Goal: Feedback & Contribution: Submit feedback/report problem

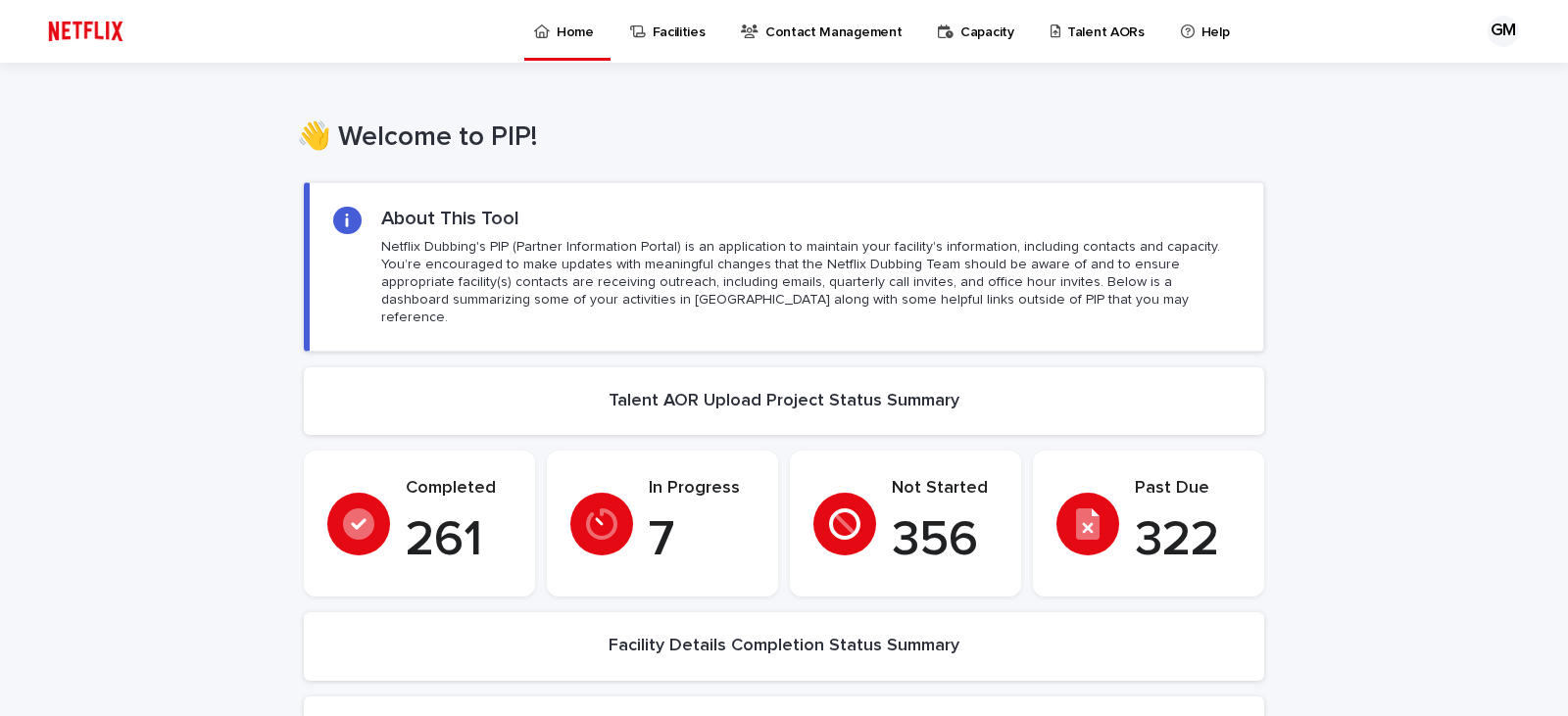
click at [1067, 35] on p "Talent AORs" at bounding box center [1106, 20] width 78 height 41
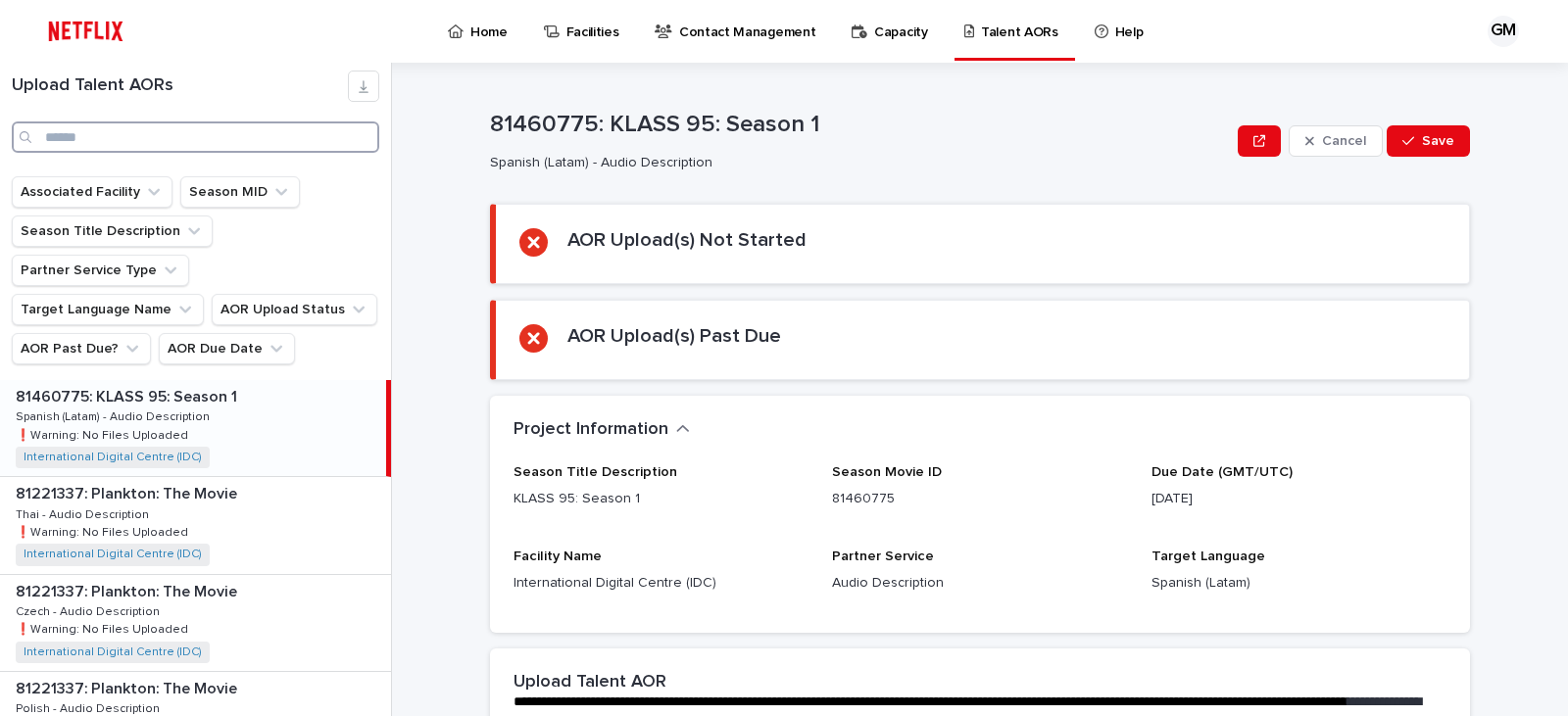
click at [88, 141] on input "Search" at bounding box center [196, 137] width 367 height 31
click at [202, 327] on ul "Associated Facility Season MID Season Title Description Partner Service Type Ta…" at bounding box center [196, 270] width 375 height 195
click at [219, 333] on button "AOR Due Date" at bounding box center [226, 348] width 137 height 31
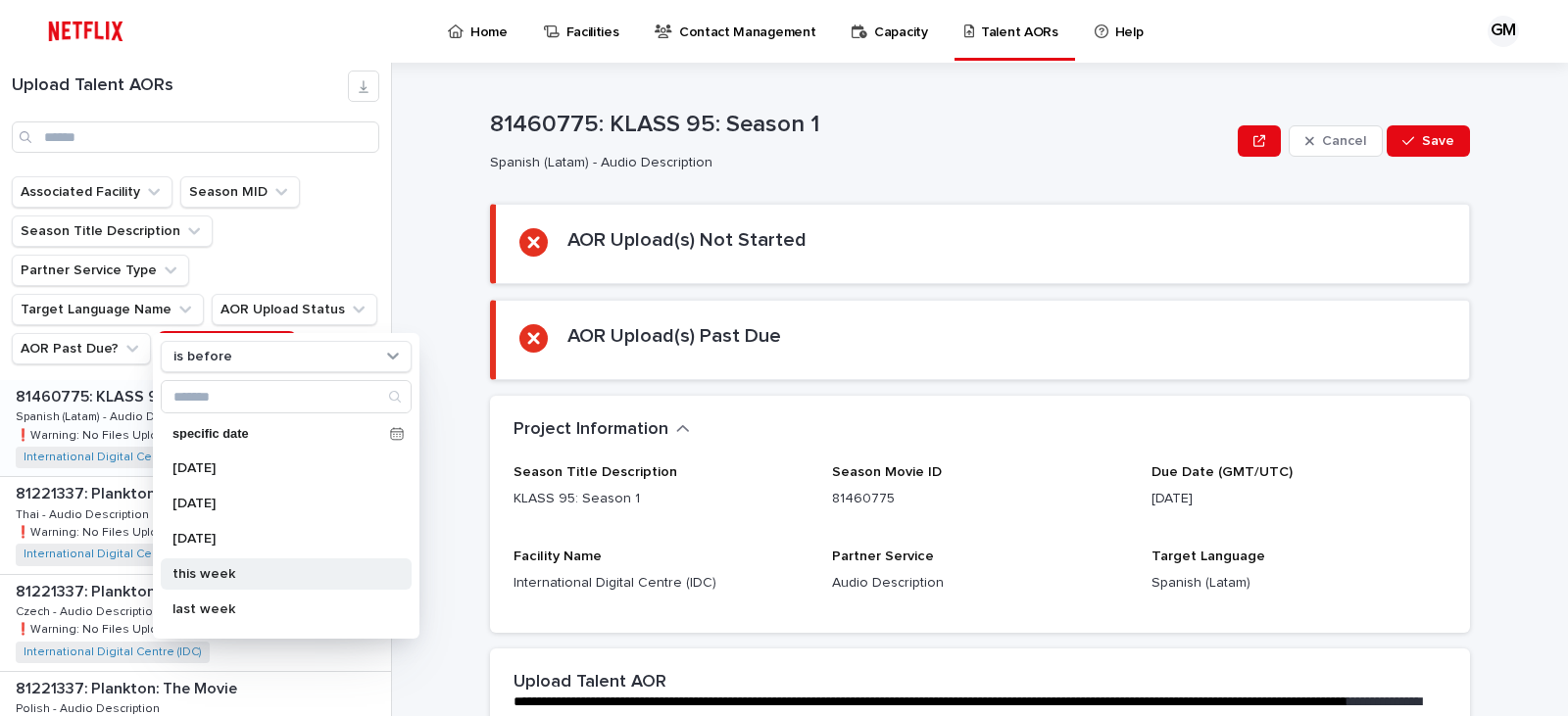
click at [194, 569] on p "this week" at bounding box center [276, 574] width 207 height 14
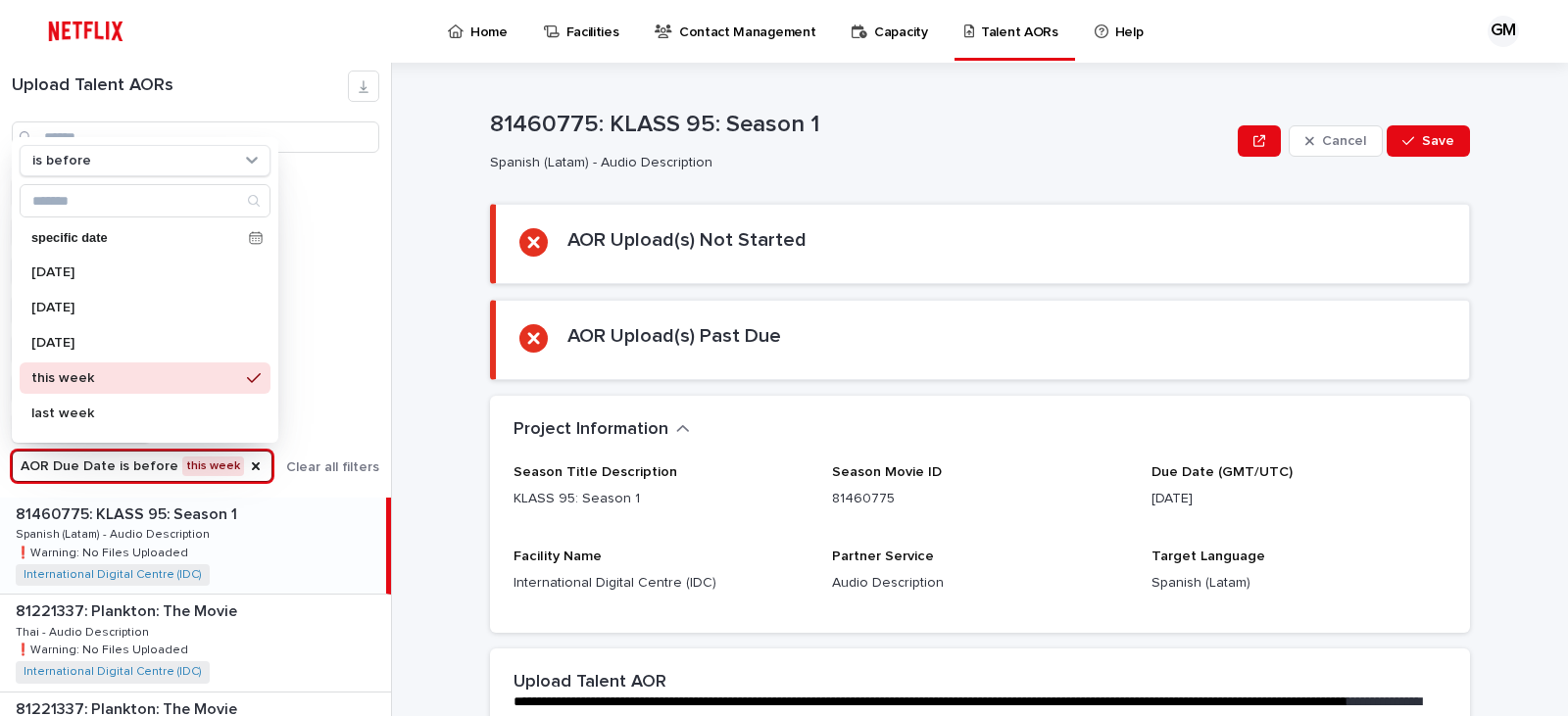
click at [403, 365] on div "Upload Talent AORs Associated Facility Season MID Season Title Description Part…" at bounding box center [784, 389] width 1568 height 653
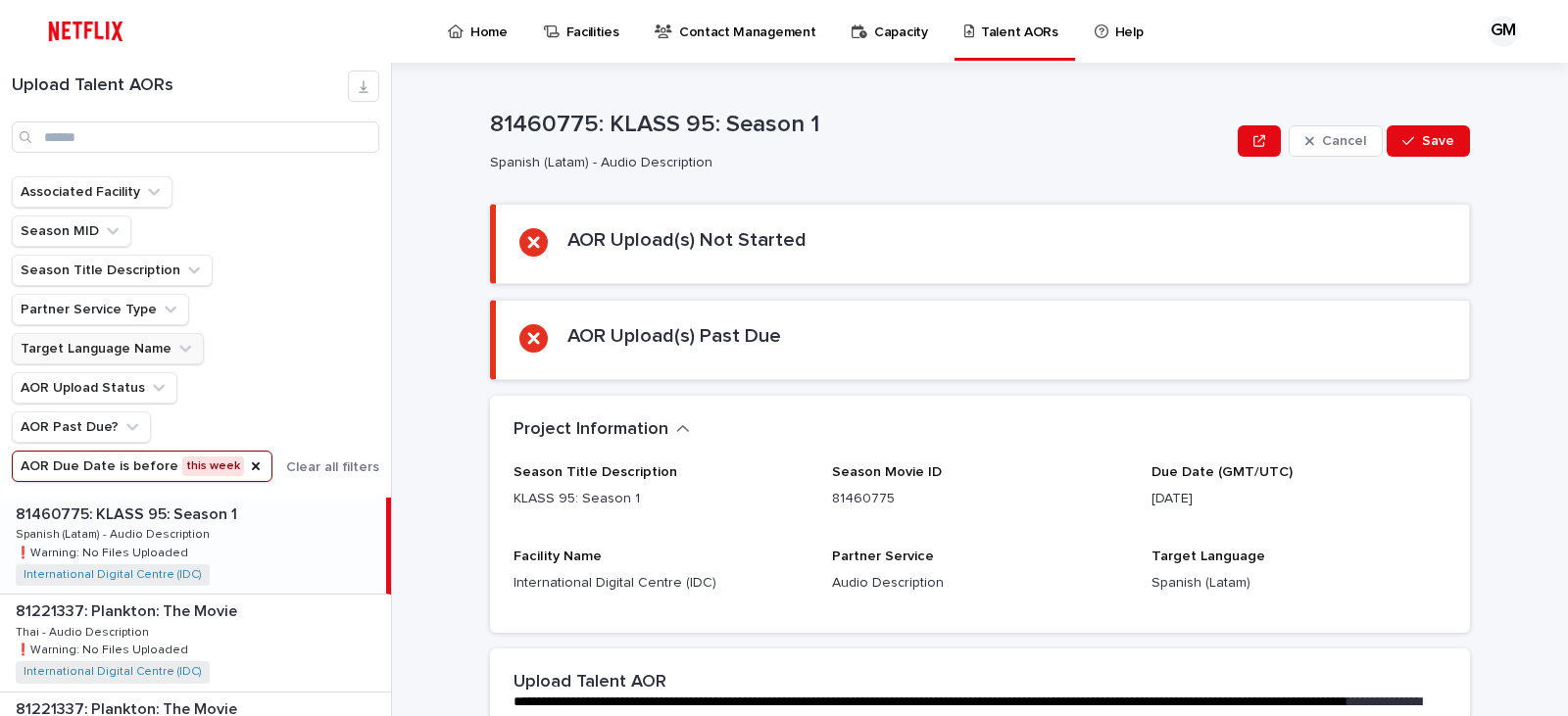
click at [145, 339] on button "Target Language Name" at bounding box center [108, 348] width 193 height 31
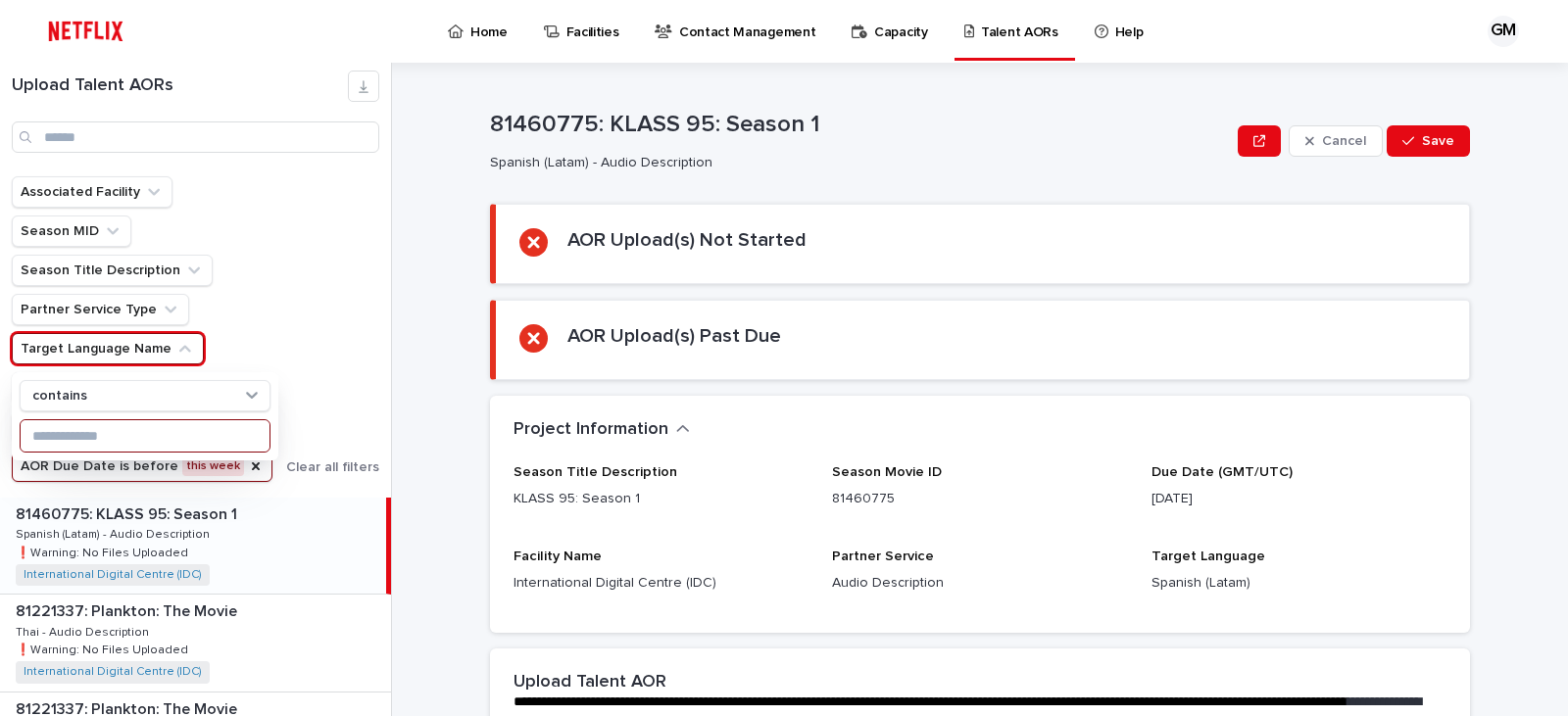
click at [103, 427] on input at bounding box center [146, 435] width 249 height 31
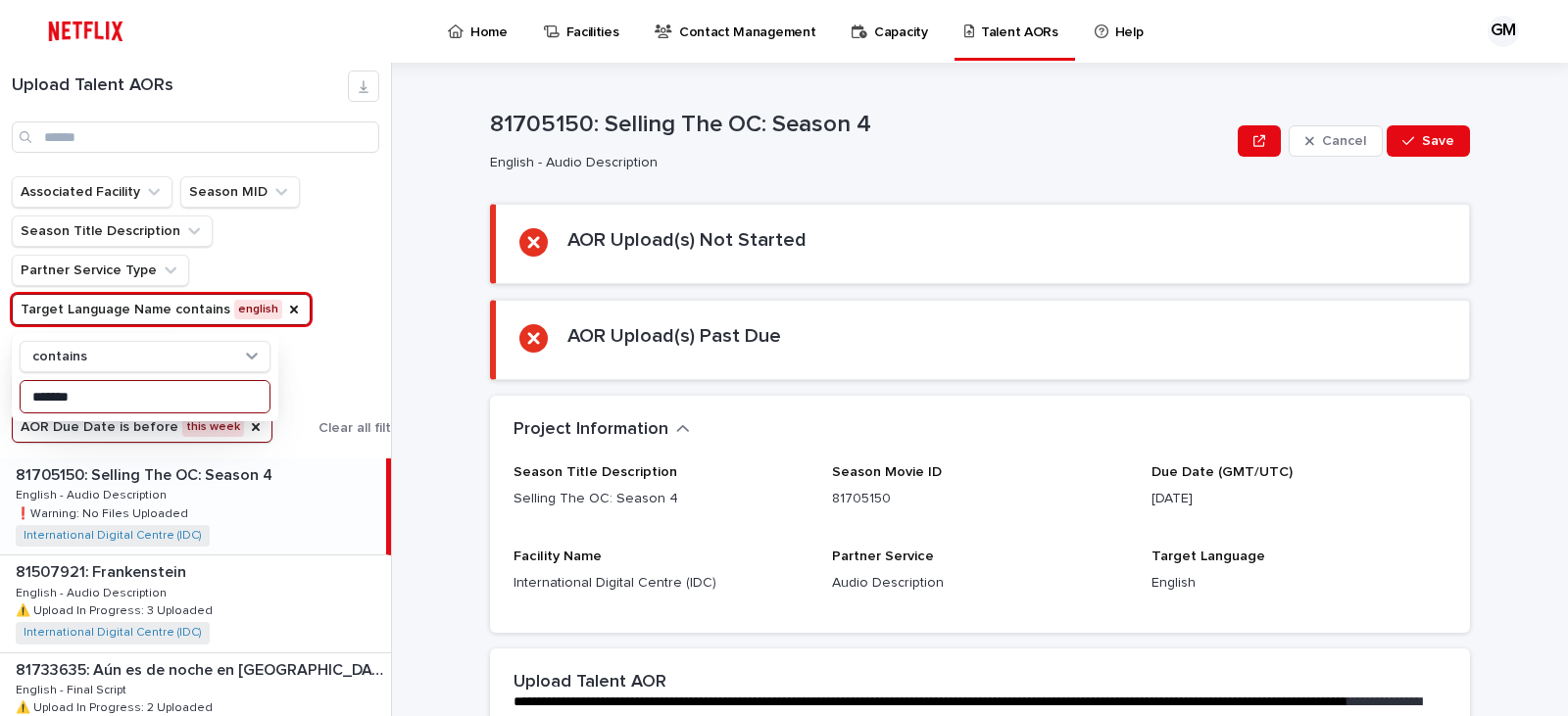
type input "*******"
click at [124, 397] on input "*******" at bounding box center [146, 396] width 249 height 31
click at [373, 312] on div "Associated Facility Season MID Season Title Description Partner Service Type Ta…" at bounding box center [211, 309] width 400 height 266
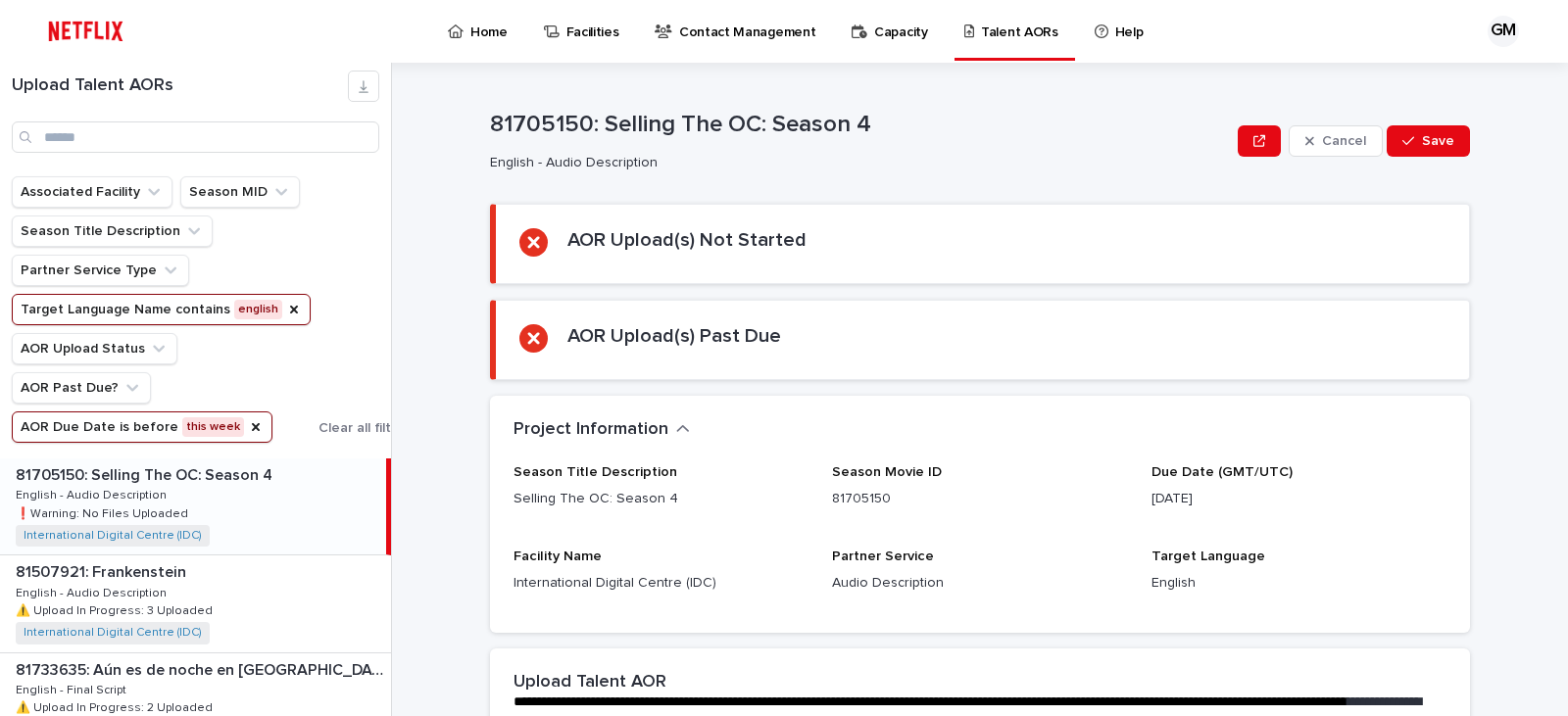
click at [288, 492] on div "81705150: Selling The OC: Season 4 81705150: Selling The OC: Season 4 English -…" at bounding box center [193, 507] width 386 height 96
click at [227, 473] on p "81705150: Selling The OC: Season 4" at bounding box center [146, 474] width 260 height 23
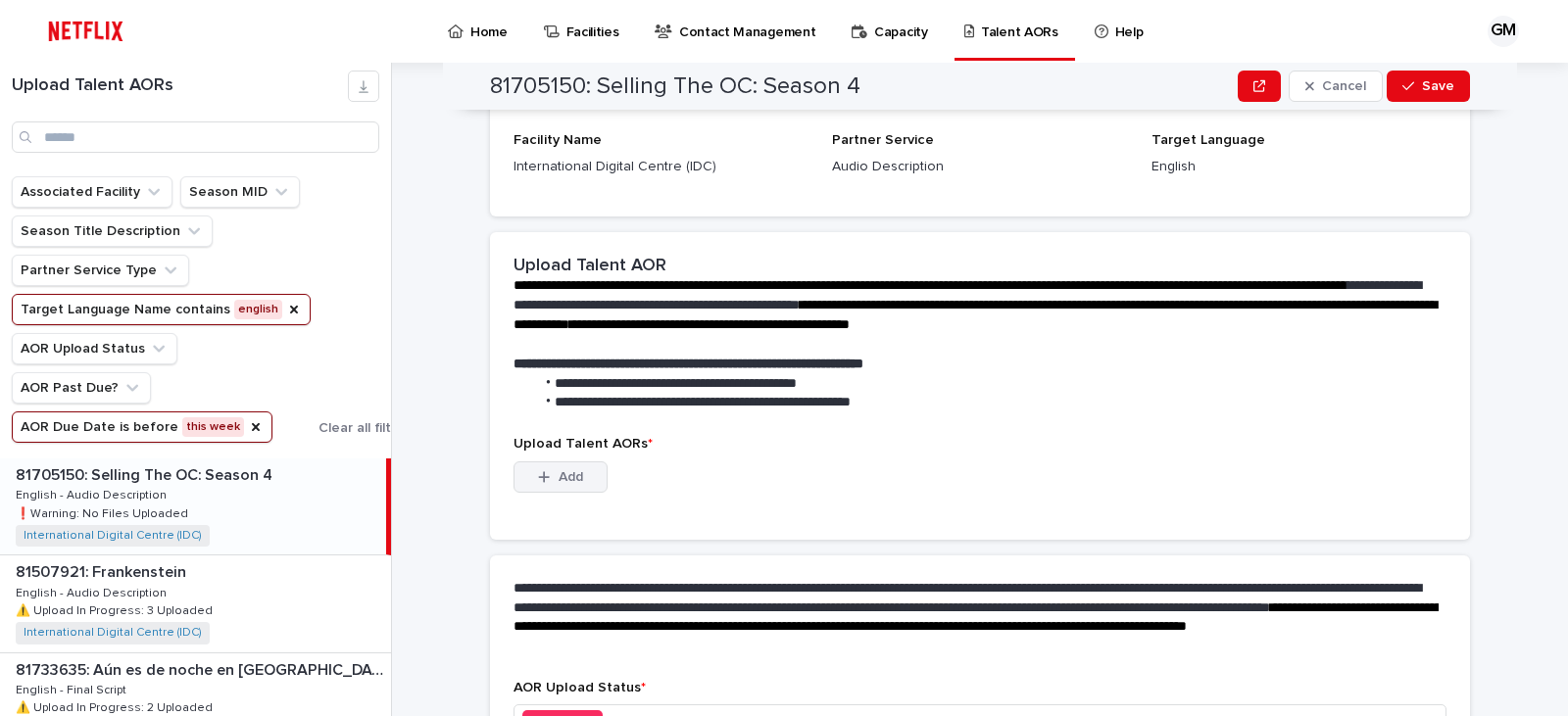
click at [567, 475] on span "Add" at bounding box center [571, 478] width 25 height 14
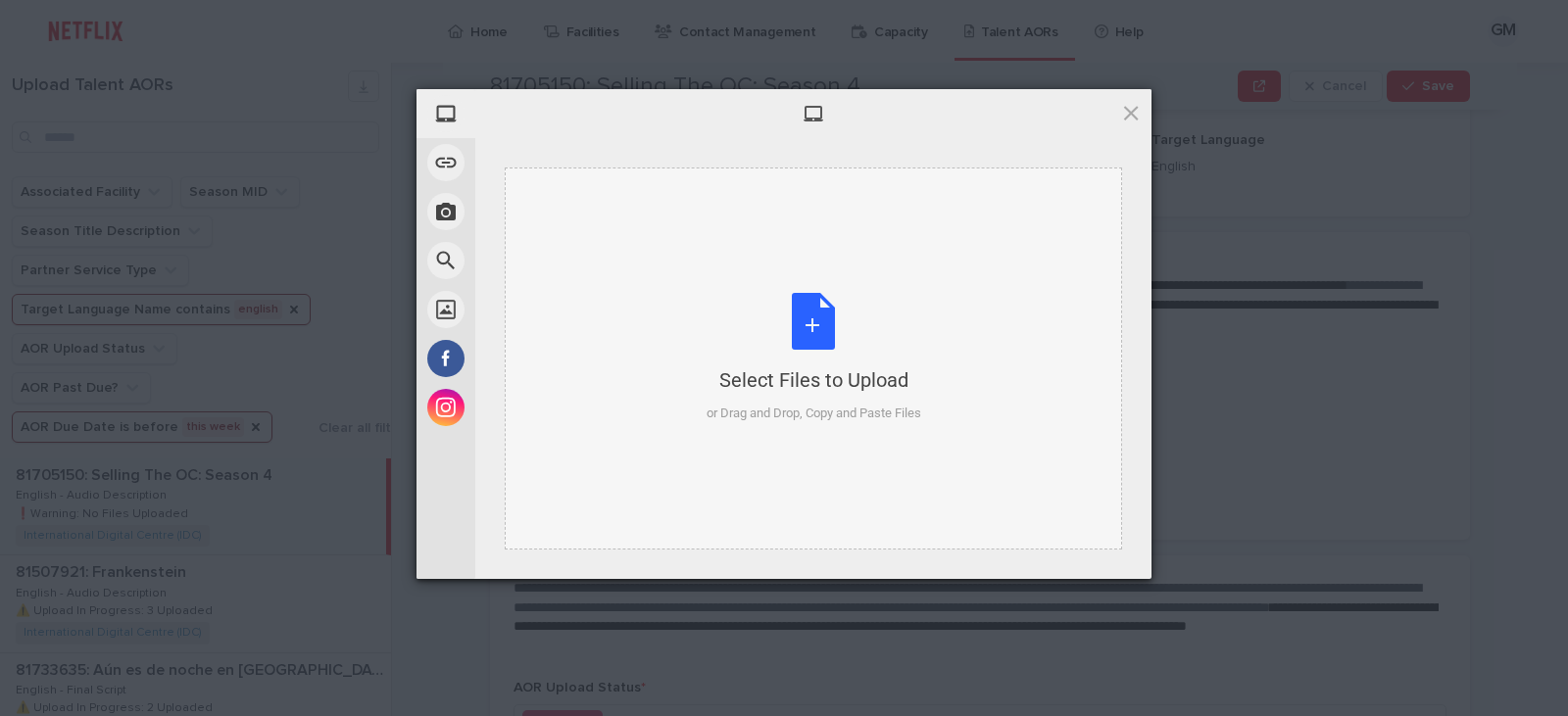
click at [769, 269] on div "Select Files to Upload or Drag and Drop, Copy and Paste Files" at bounding box center [813, 358] width 617 height 382
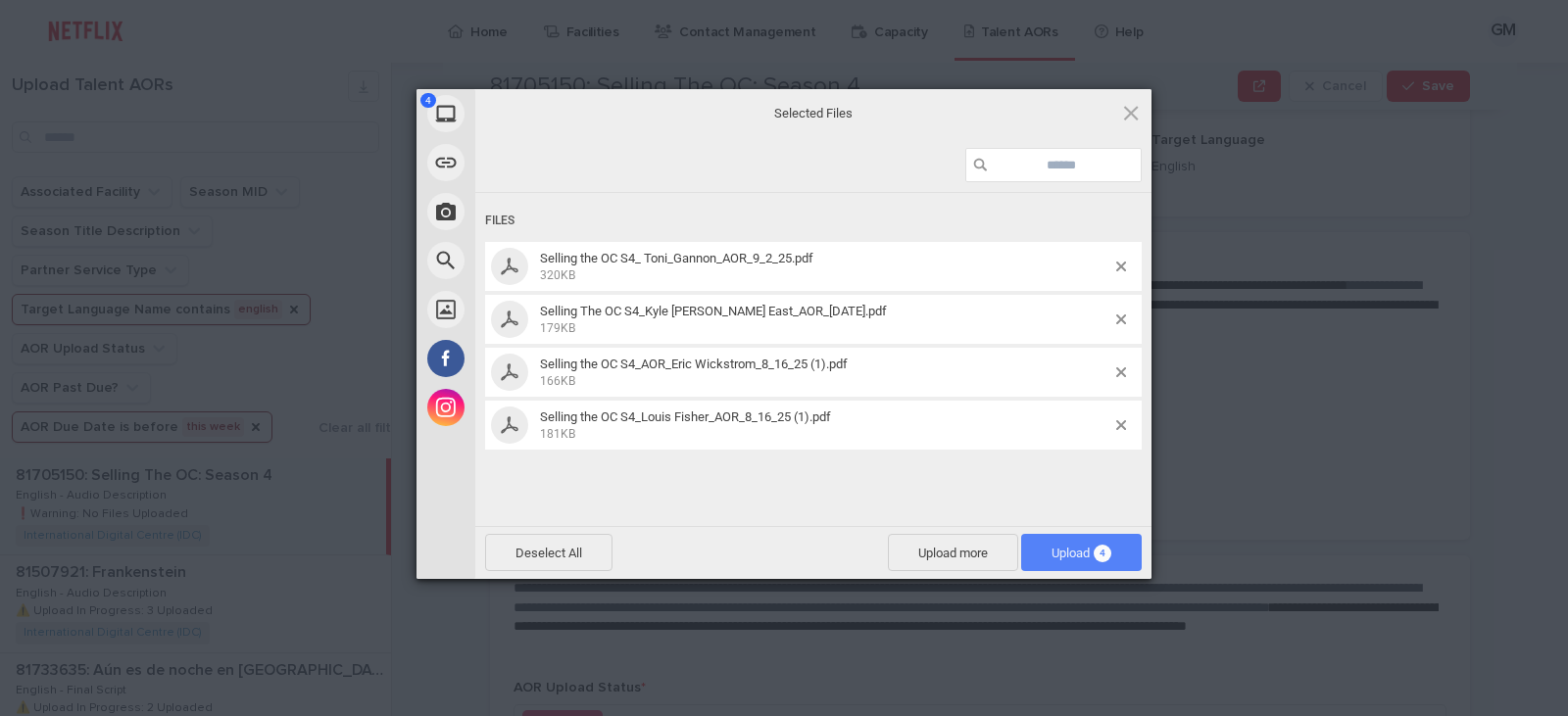
click at [1064, 546] on span "Upload 4" at bounding box center [1081, 552] width 60 height 15
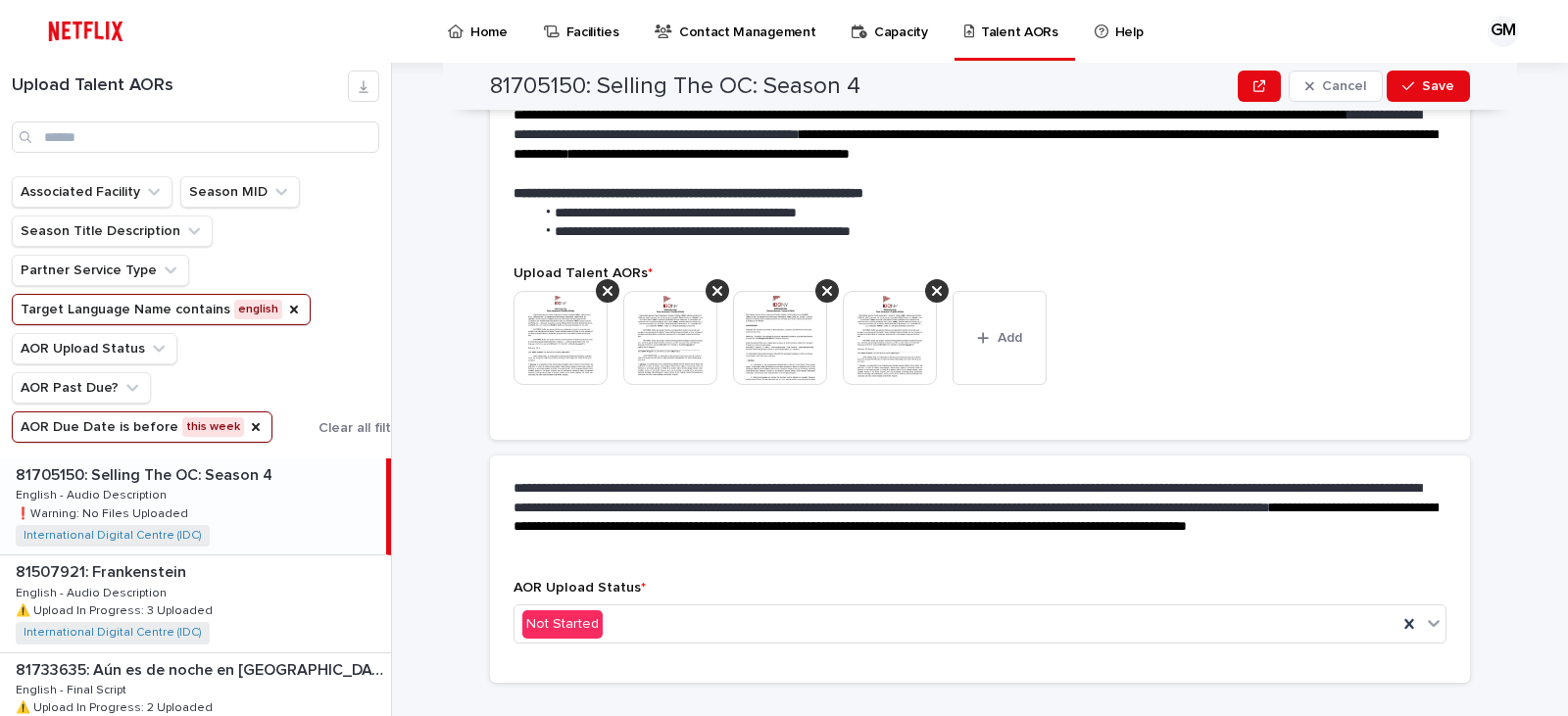
scroll to position [529, 0]
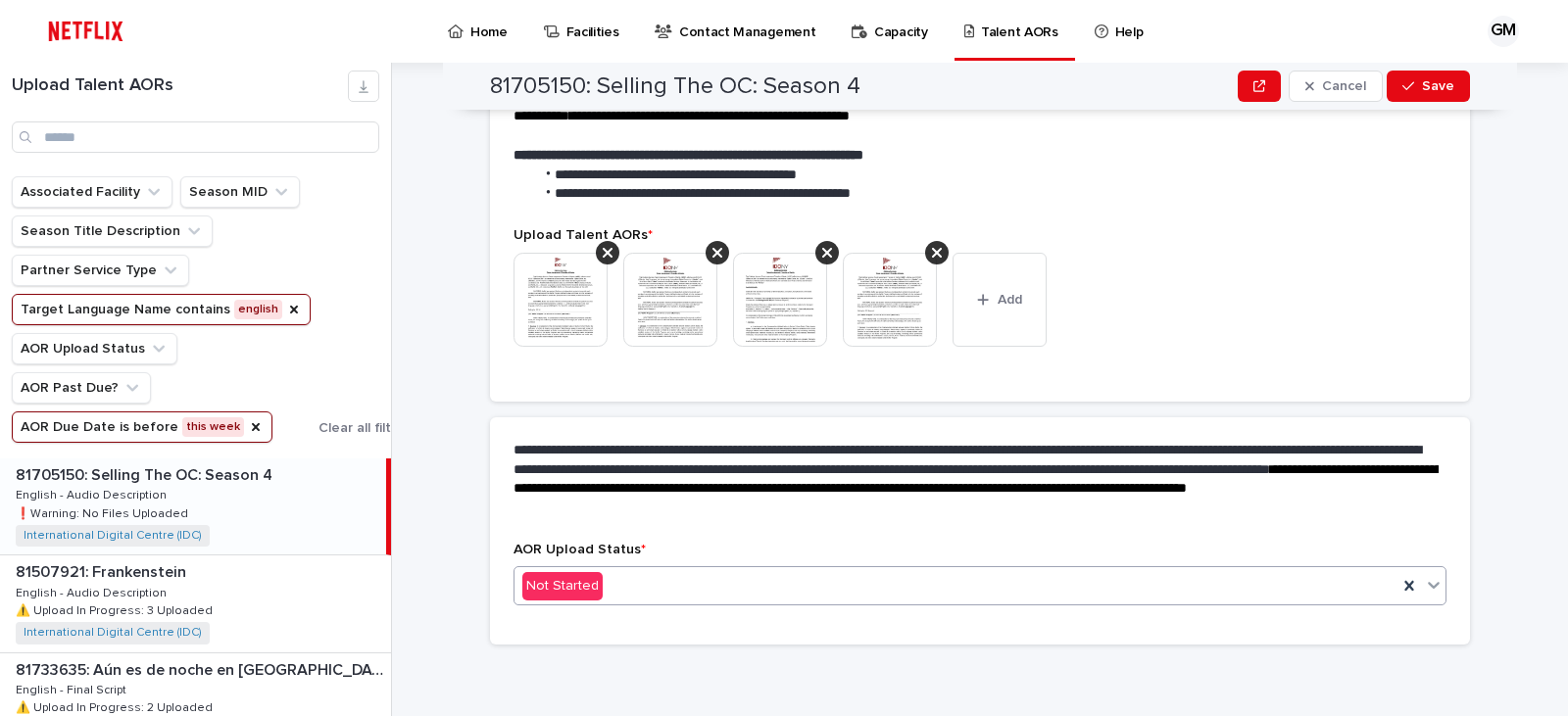
click at [1427, 583] on icon at bounding box center [1433, 585] width 20 height 20
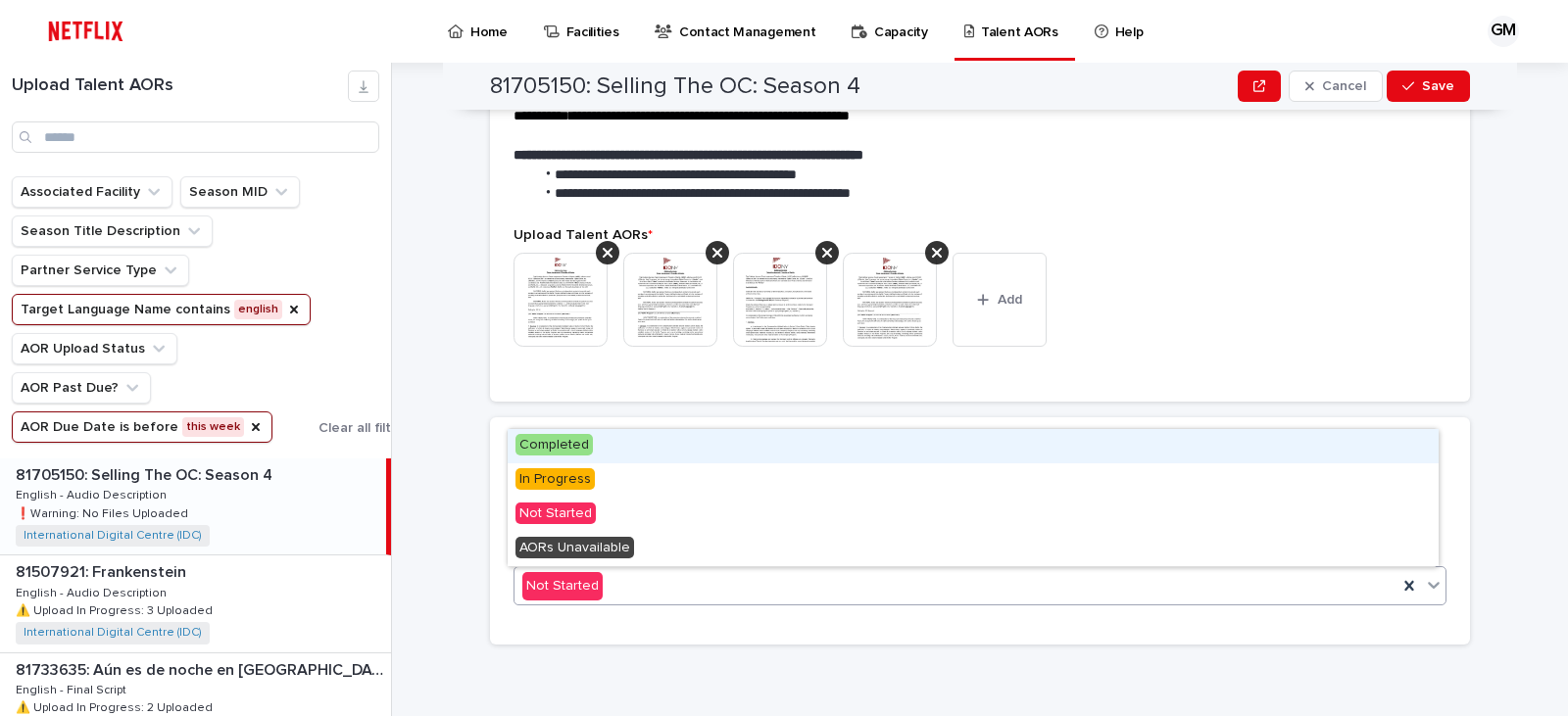
click at [639, 442] on div "Completed" at bounding box center [973, 446] width 931 height 34
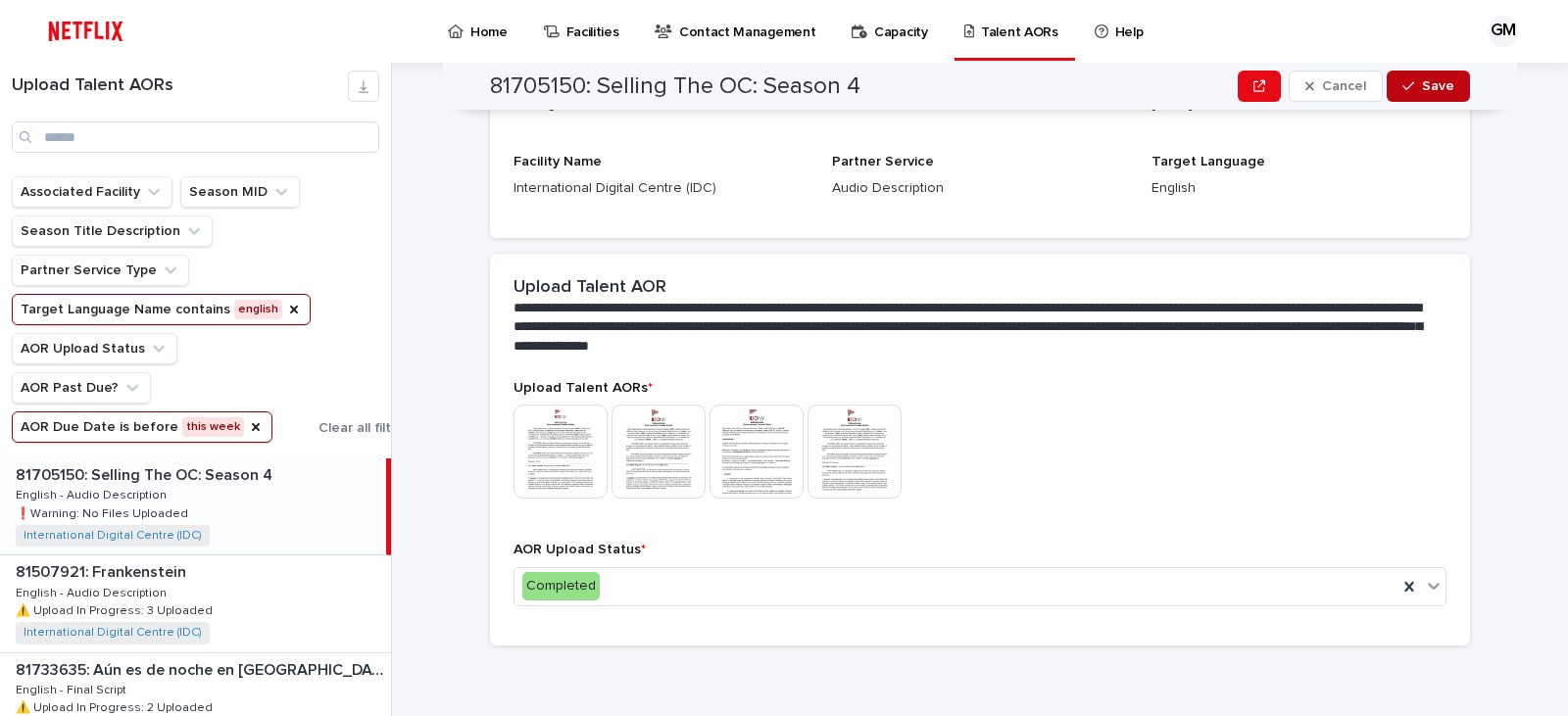
scroll to position [413, 0]
click at [1428, 78] on button "Save" at bounding box center [1428, 86] width 84 height 31
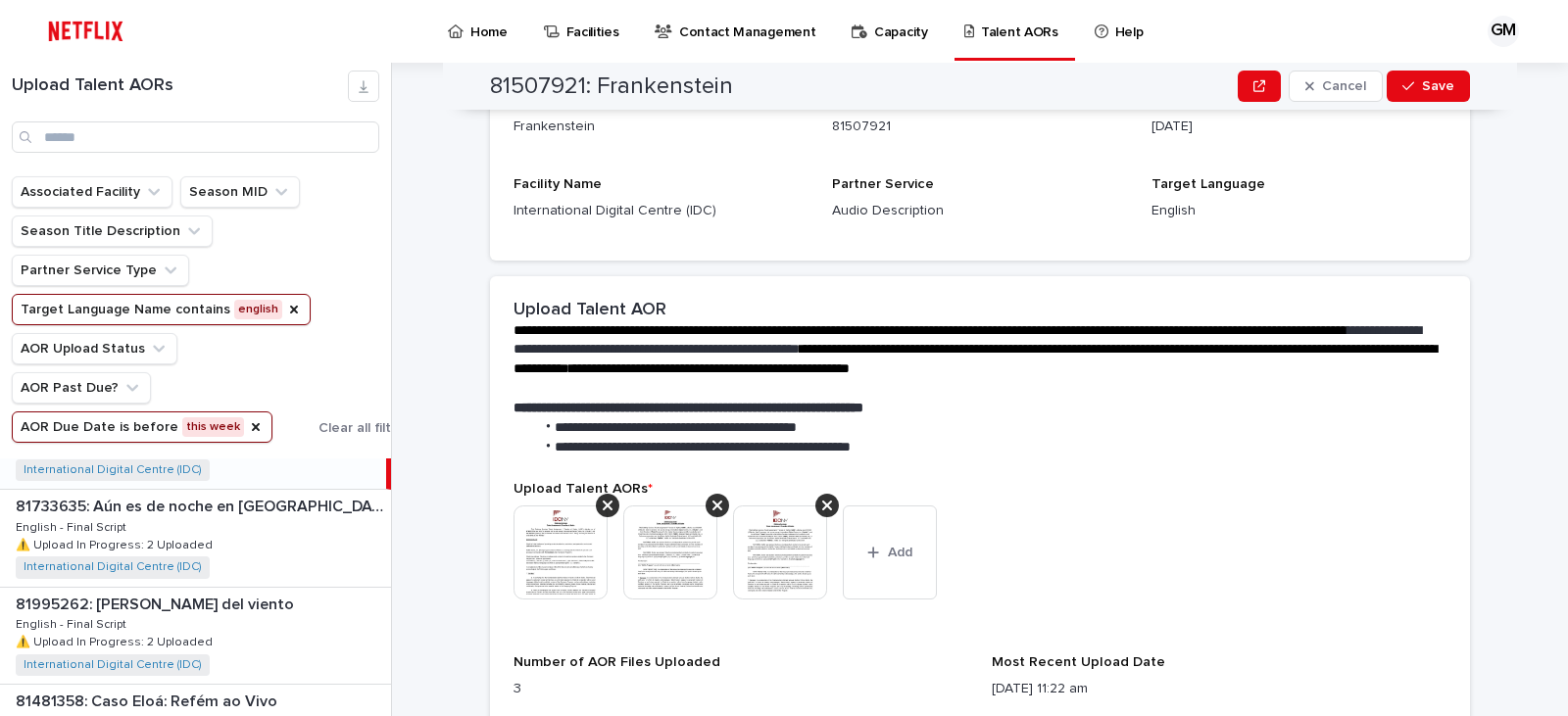
scroll to position [39, 0]
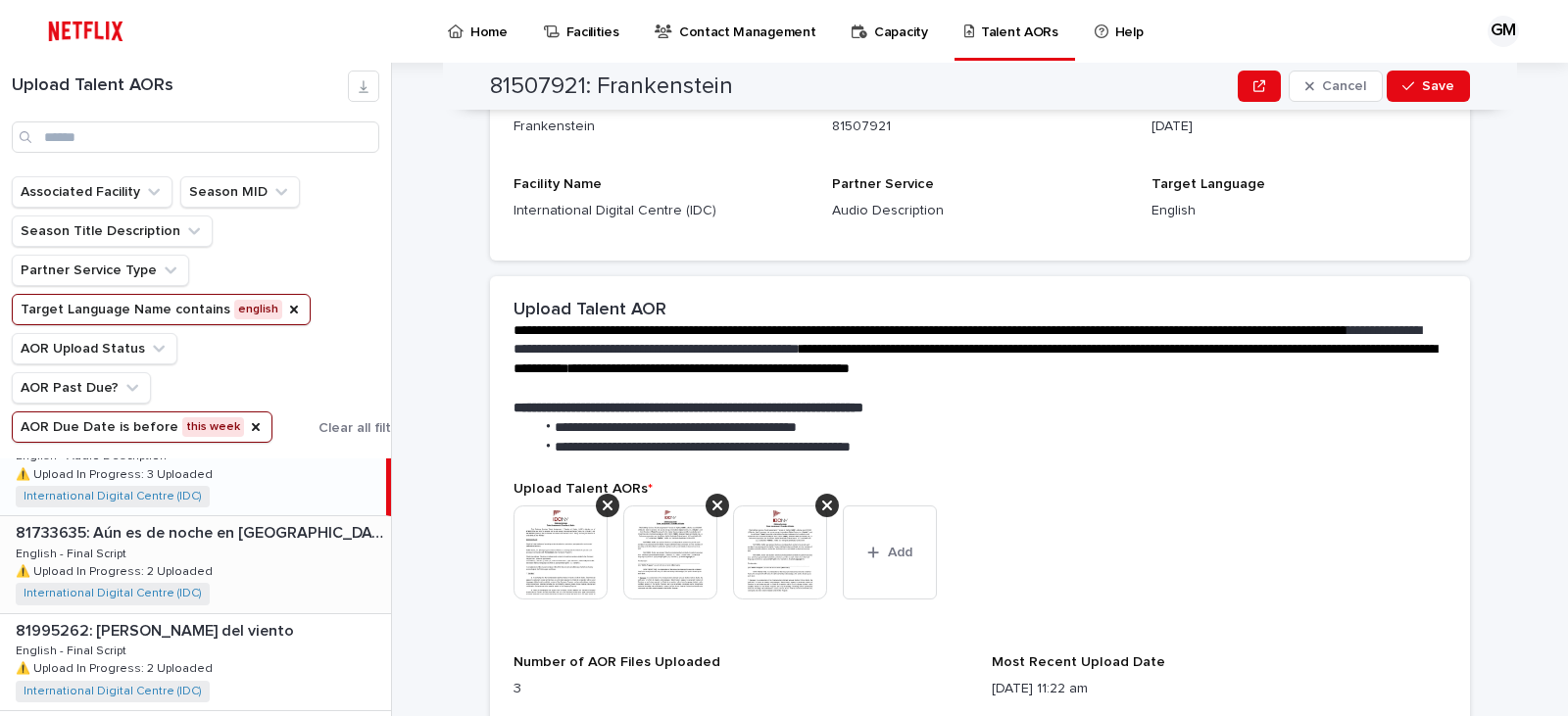
click at [274, 554] on div "81733635: Aún es de noche en [GEOGRAPHIC_DATA] (FKA La hija de la española) 817…" at bounding box center [196, 564] width 391 height 96
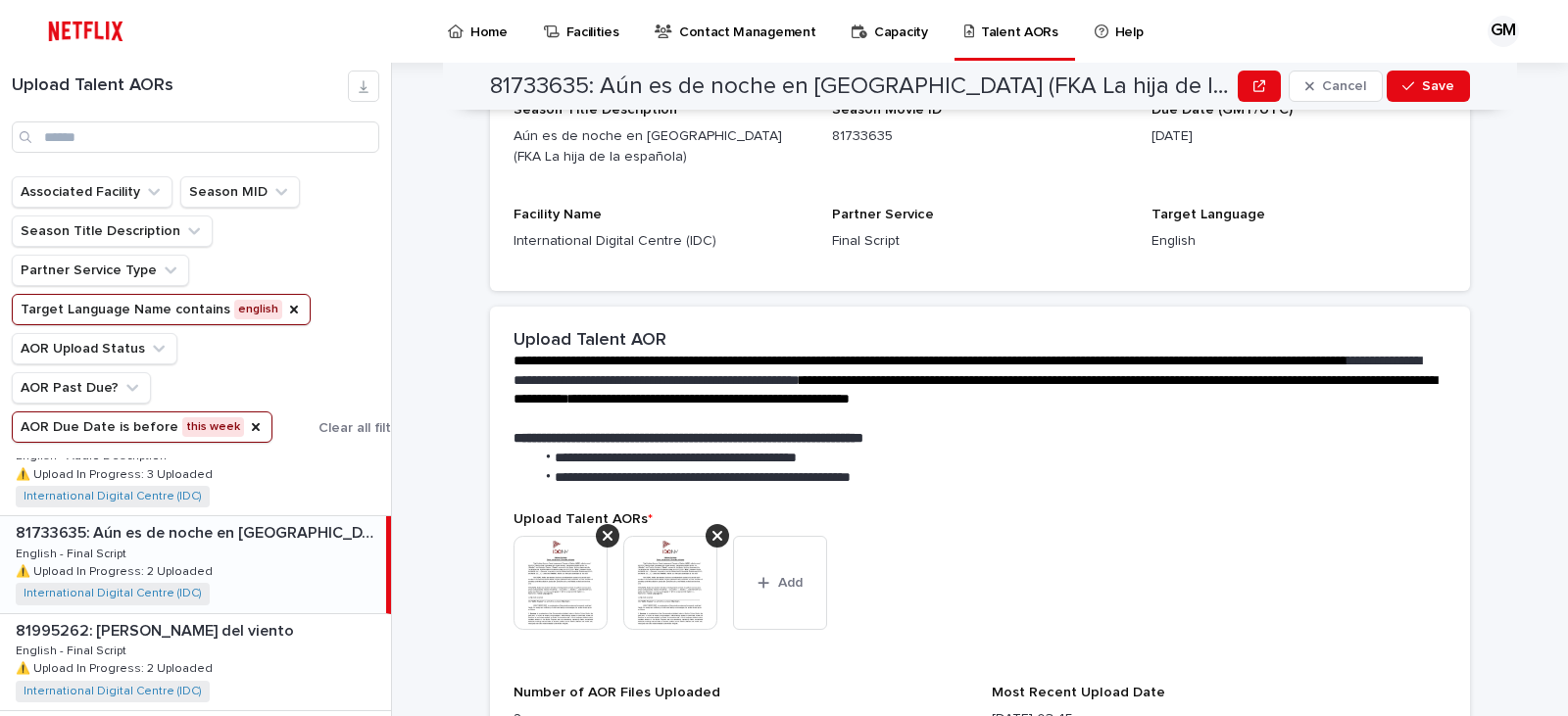
click at [553, 579] on img at bounding box center [561, 582] width 94 height 94
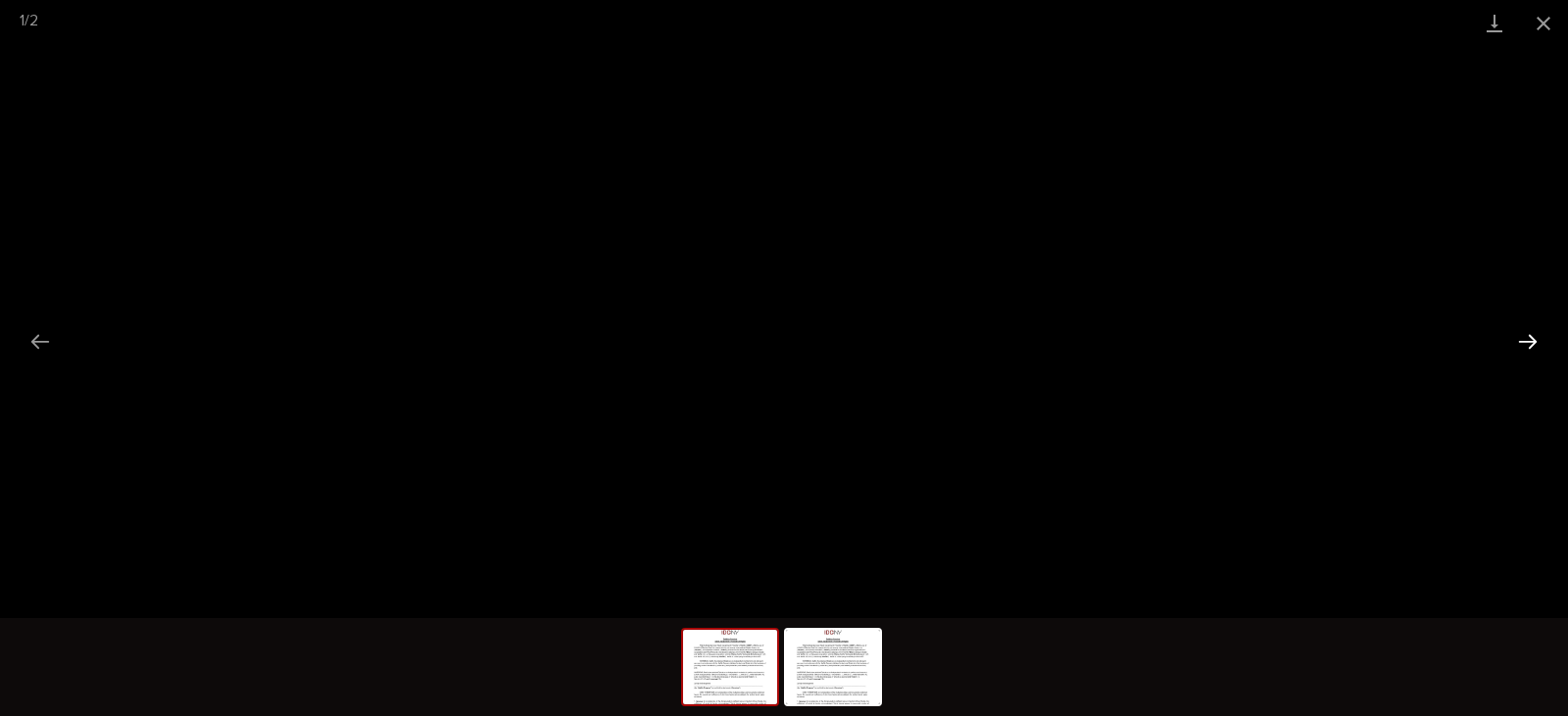
click at [1539, 328] on button "Next slide" at bounding box center [1527, 341] width 41 height 38
click at [1540, 24] on button "Close gallery" at bounding box center [1543, 23] width 49 height 46
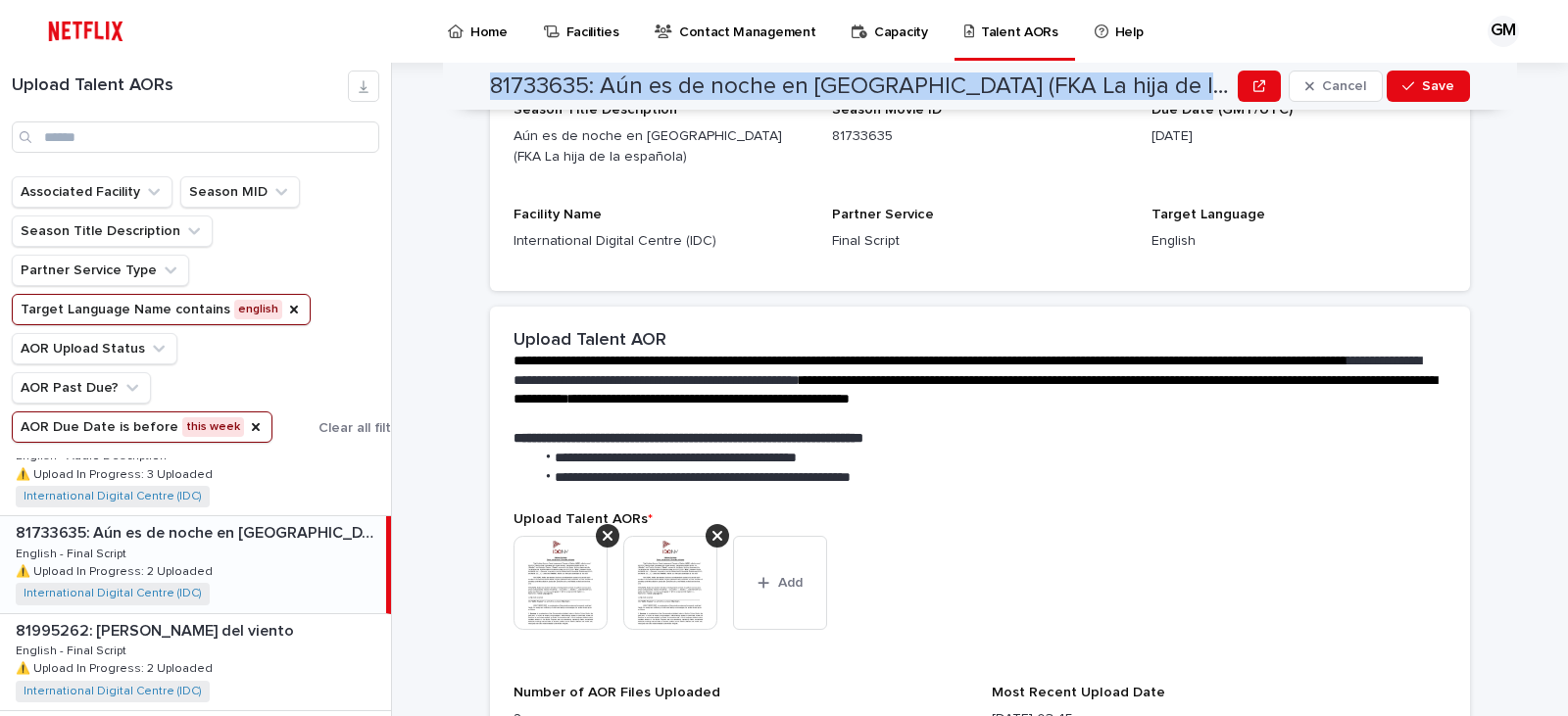
drag, startPoint x: 1183, startPoint y: 85, endPoint x: 453, endPoint y: 91, distance: 730.0
click at [453, 91] on div "81733635: Aún es de noche en [GEOGRAPHIC_DATA] (FKA La hija de la española) Can…" at bounding box center [980, 86] width 1074 height 47
copy h2 "81733635: Aún es de noche en [GEOGRAPHIC_DATA] (FKA La hija de la española)"
click at [1092, 28] on div "Help" at bounding box center [1122, 20] width 60 height 41
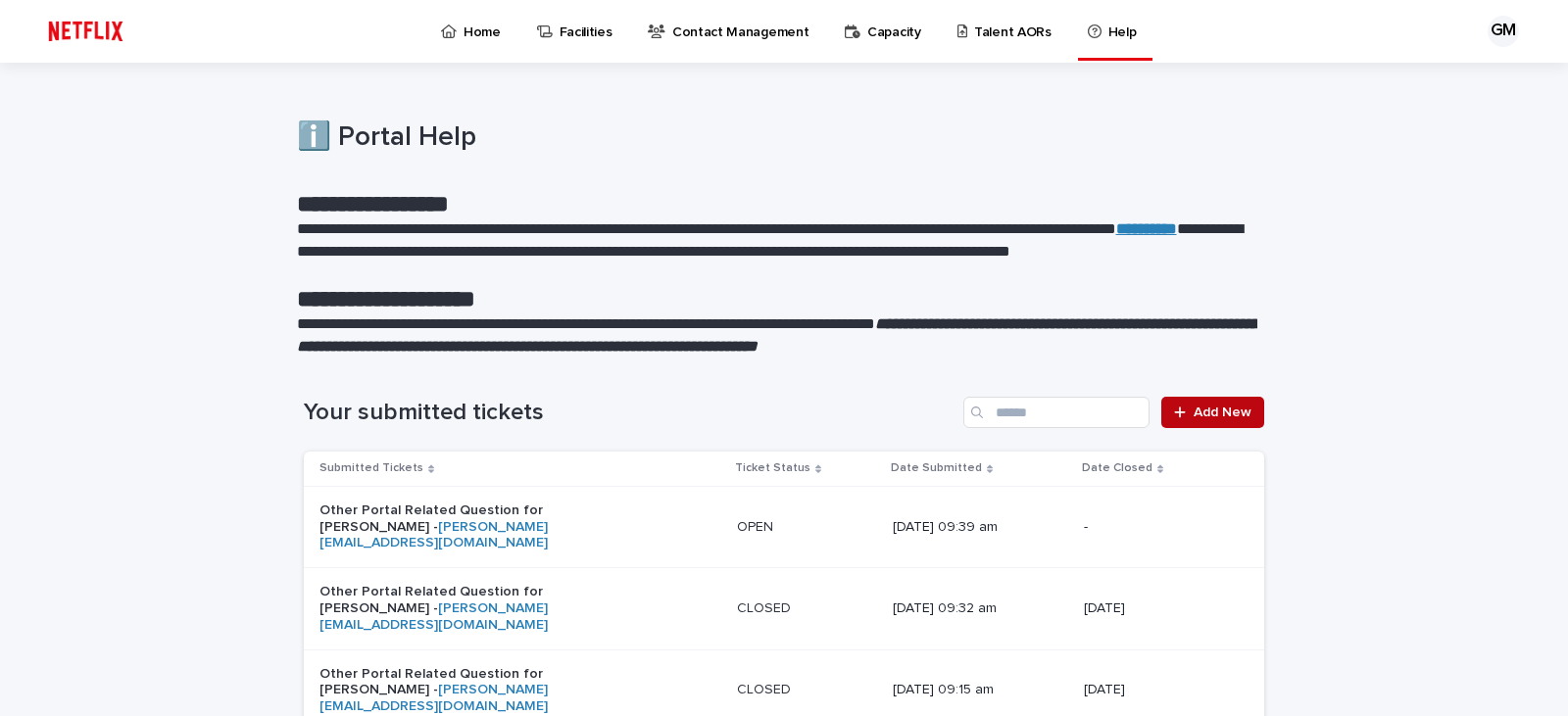
click at [1224, 415] on span "Add New" at bounding box center [1223, 413] width 58 height 14
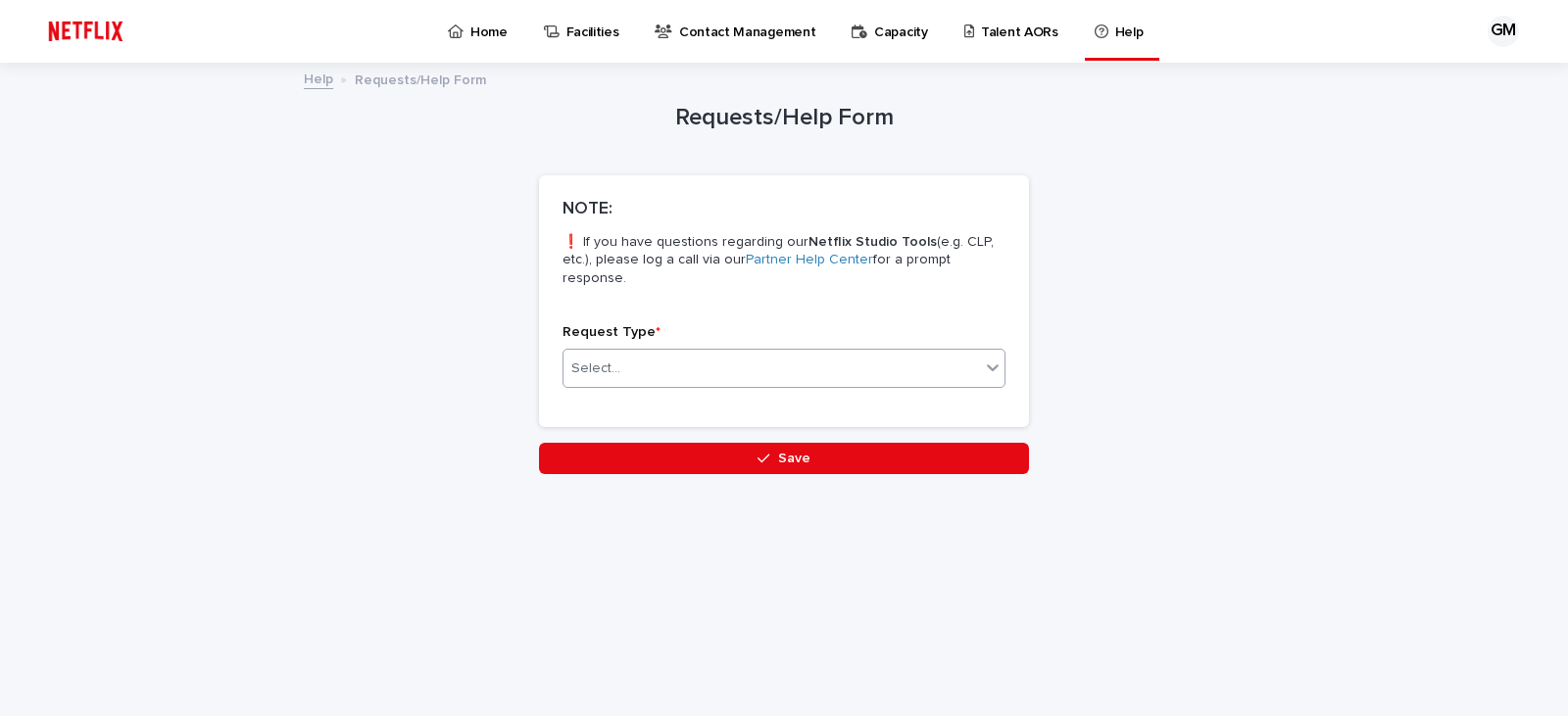
click at [966, 364] on div "Select..." at bounding box center [772, 369] width 417 height 32
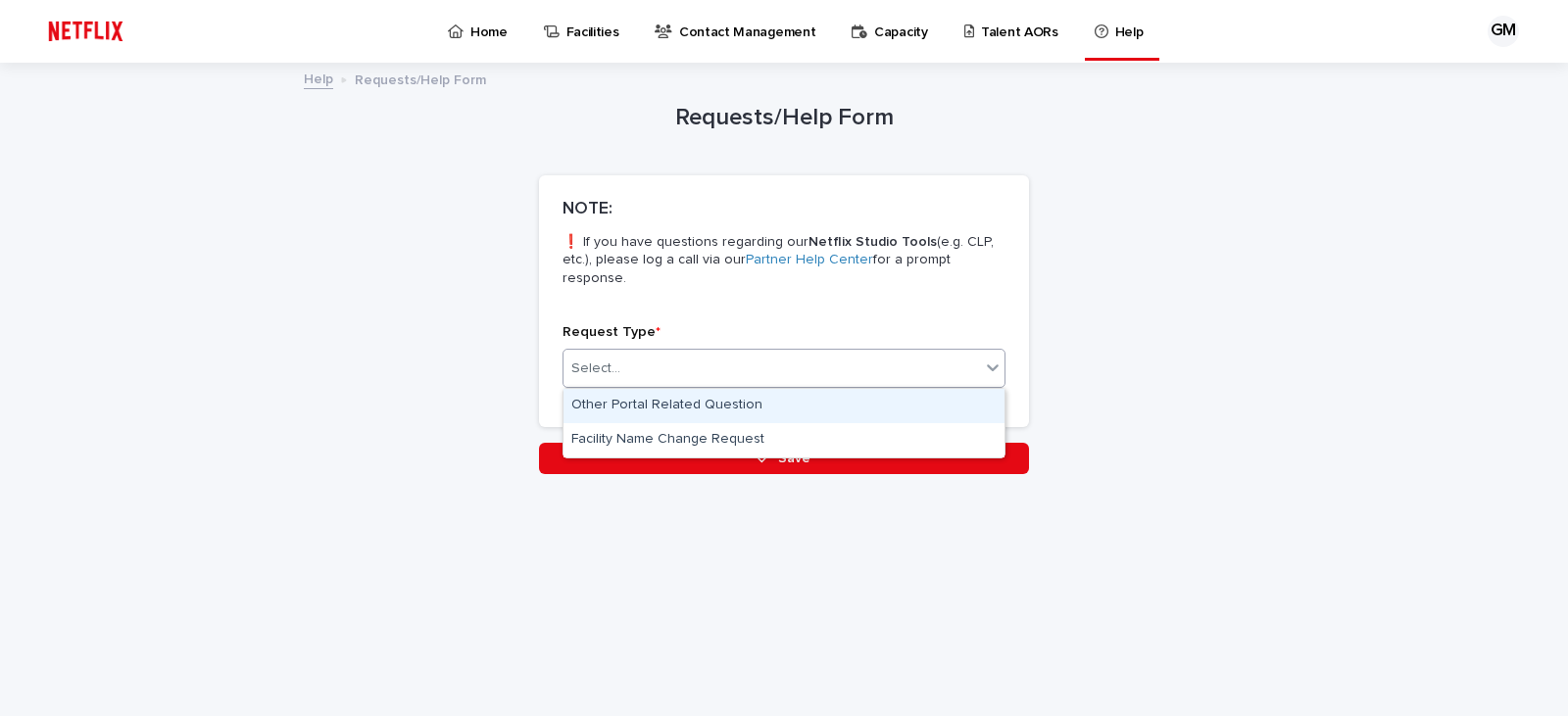
click at [793, 410] on div "Other Portal Related Question" at bounding box center [784, 406] width 441 height 34
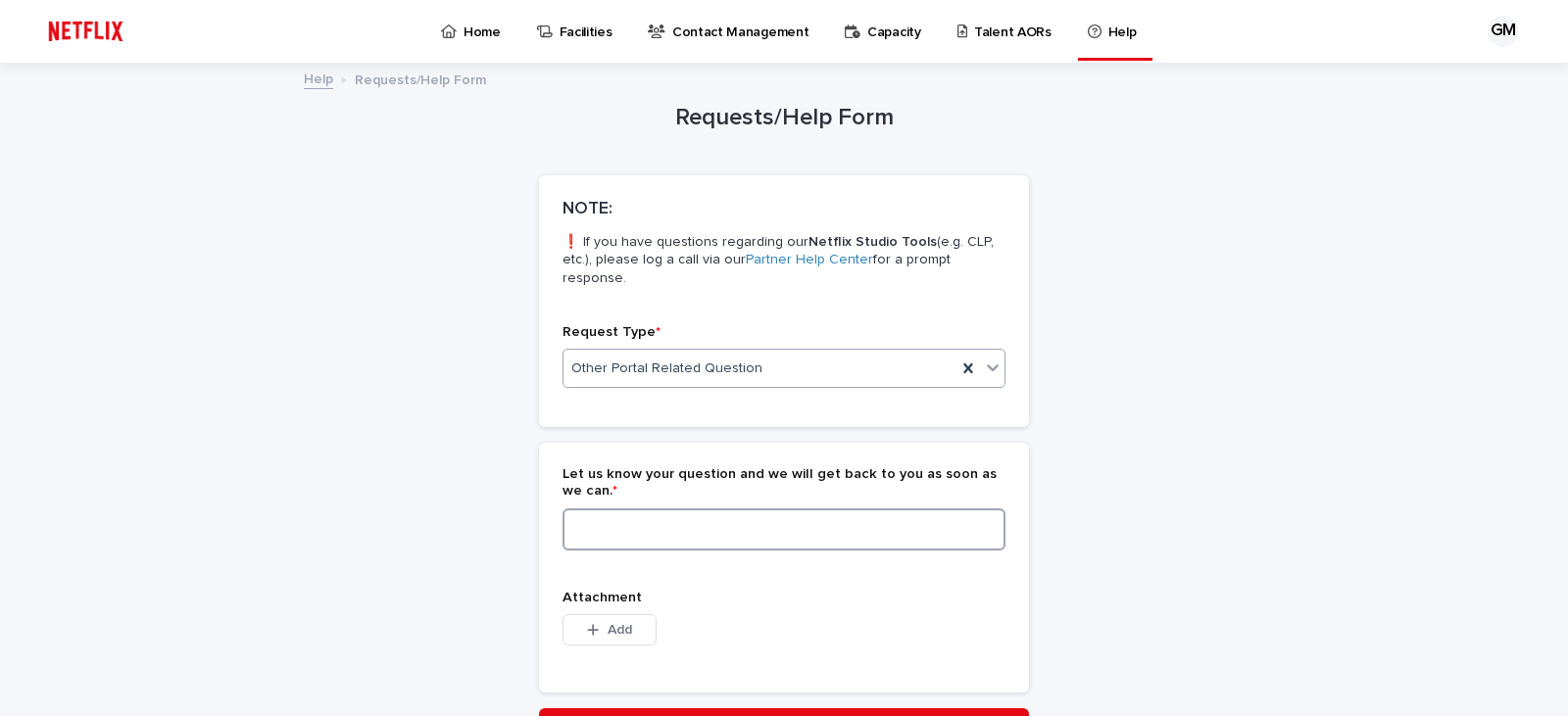
click at [592, 521] on textarea at bounding box center [784, 530] width 443 height 42
paste textarea "**********"
click at [571, 529] on textarea "**********" at bounding box center [784, 530] width 443 height 42
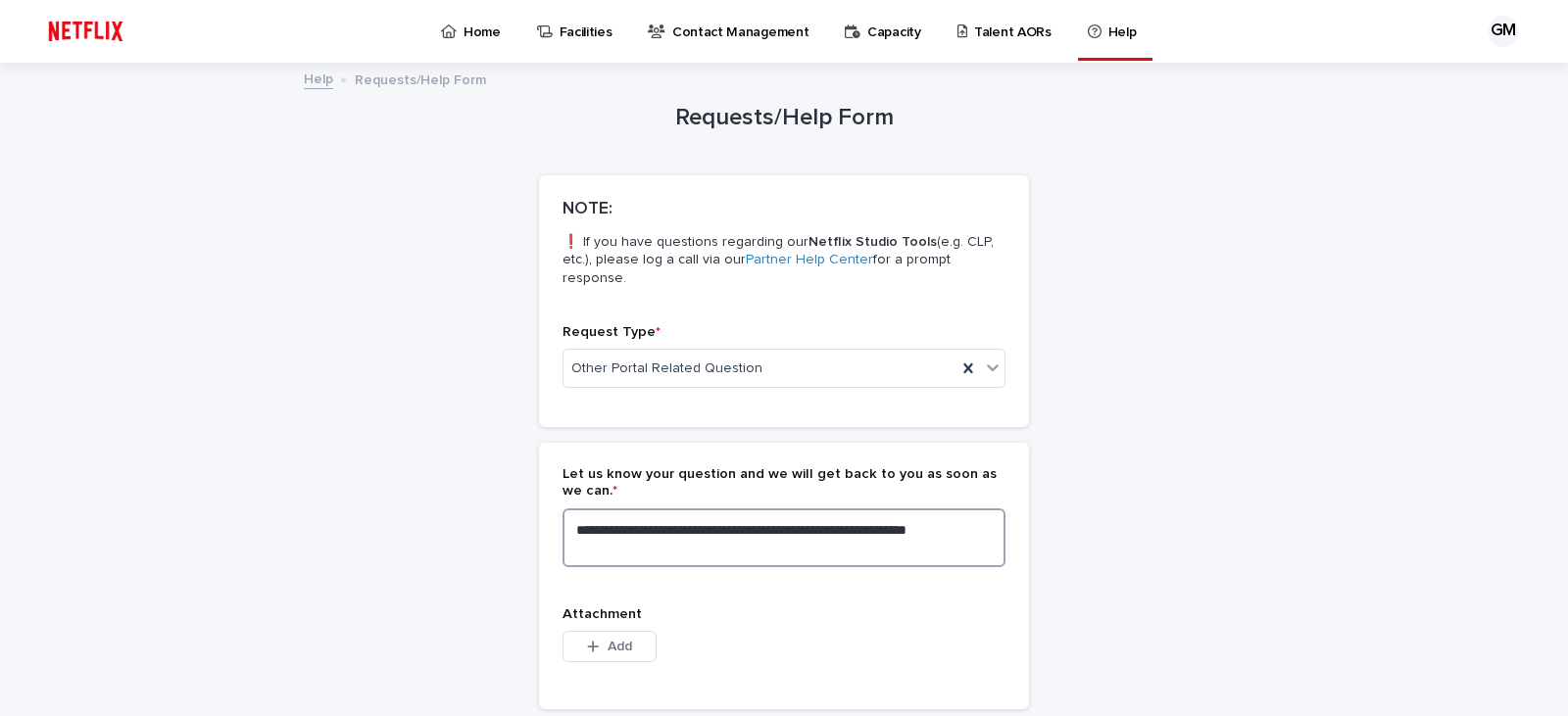
click at [656, 547] on textarea "**********" at bounding box center [784, 537] width 443 height 59
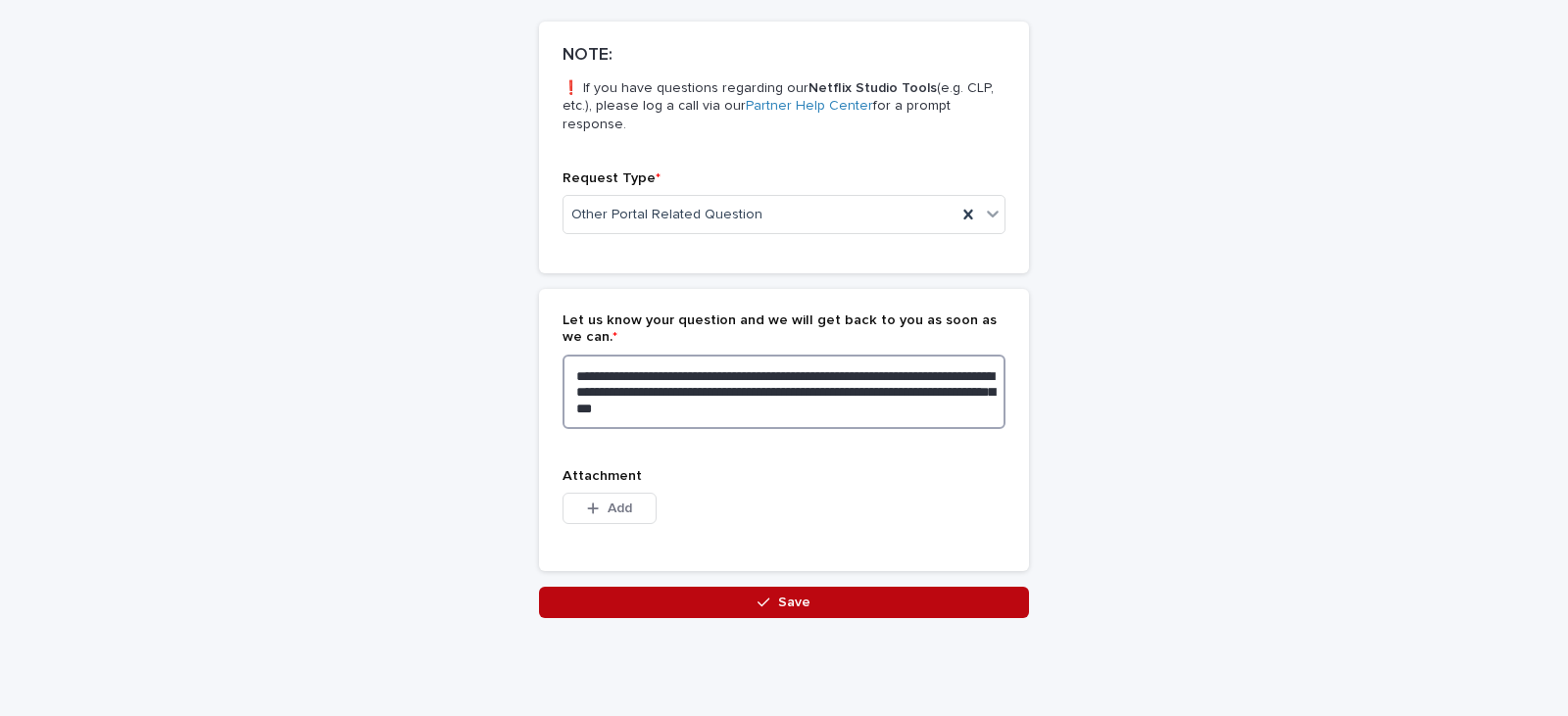
type textarea "**********"
click at [850, 600] on button "Save" at bounding box center [783, 601] width 490 height 31
